Goal: Navigation & Orientation: Find specific page/section

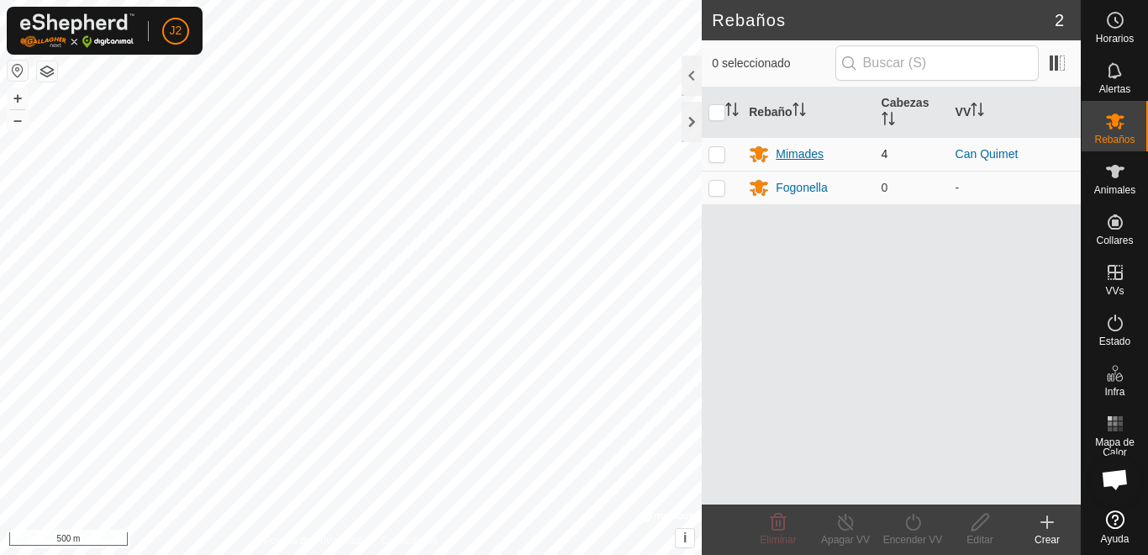
click at [797, 156] on div "Mimades" at bounding box center [799, 154] width 48 height 18
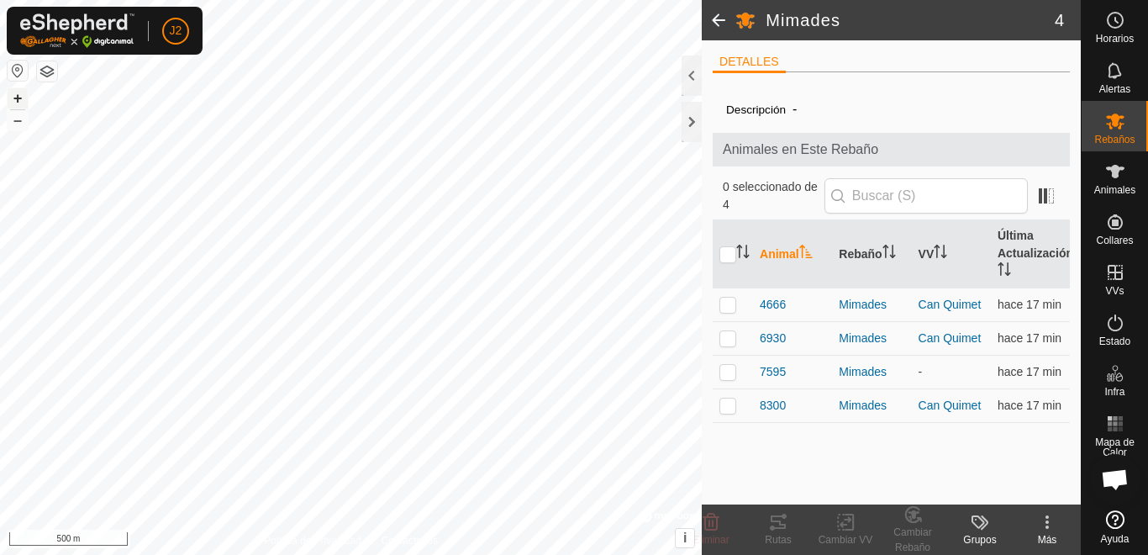
click at [18, 92] on button "+" at bounding box center [18, 98] width 20 height 20
click at [19, 120] on button "–" at bounding box center [18, 120] width 20 height 20
click at [14, 115] on button "–" at bounding box center [18, 120] width 20 height 20
